Goal: Information Seeking & Learning: Learn about a topic

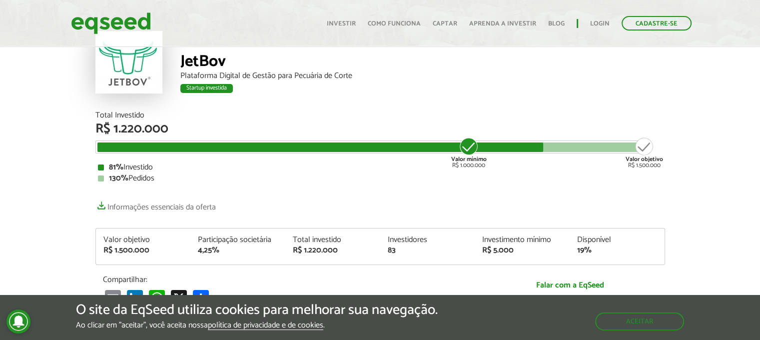
scroll to position [59, 0]
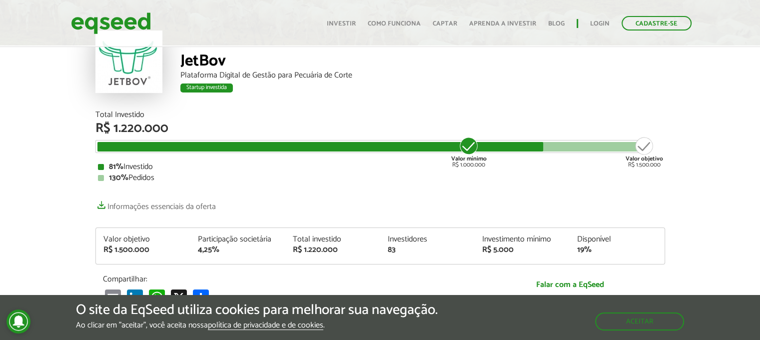
drag, startPoint x: 182, startPoint y: 245, endPoint x: 174, endPoint y: 243, distance: 8.7
click at [182, 246] on div "R$ 1.500.000" at bounding box center [143, 250] width 80 height 8
drag, startPoint x: 106, startPoint y: 236, endPoint x: 277, endPoint y: 253, distance: 172.3
click at [277, 253] on div "Valor objetivo R$ 1.500.000 Participação societária 4,25% Total investido R$ 1.…" at bounding box center [380, 249] width 569 height 28
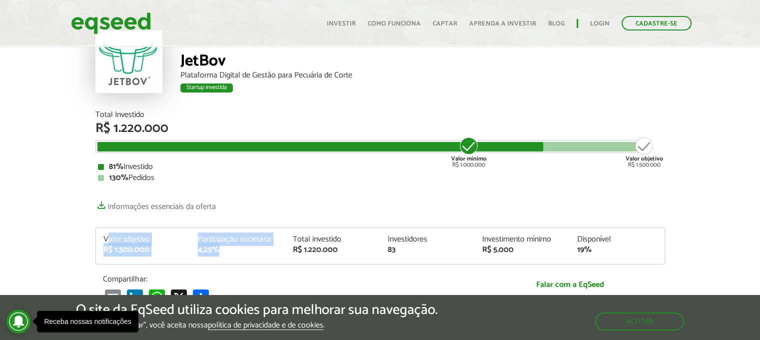
copy div "alor objetivo R$ 1.500.000 Participação societária 4,25%"
